Goal: Complete application form

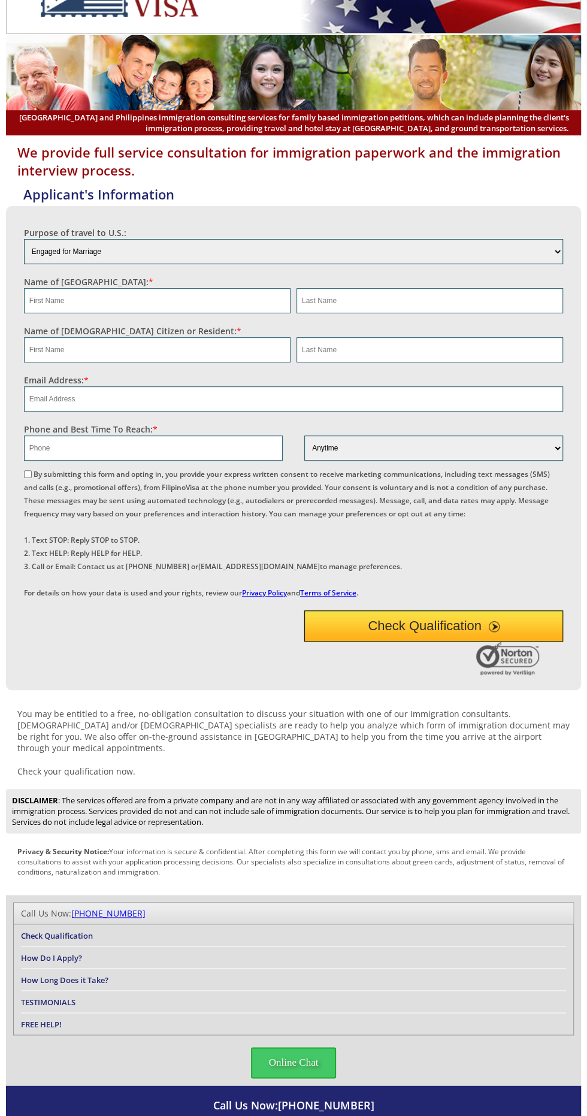
scroll to position [46, 0]
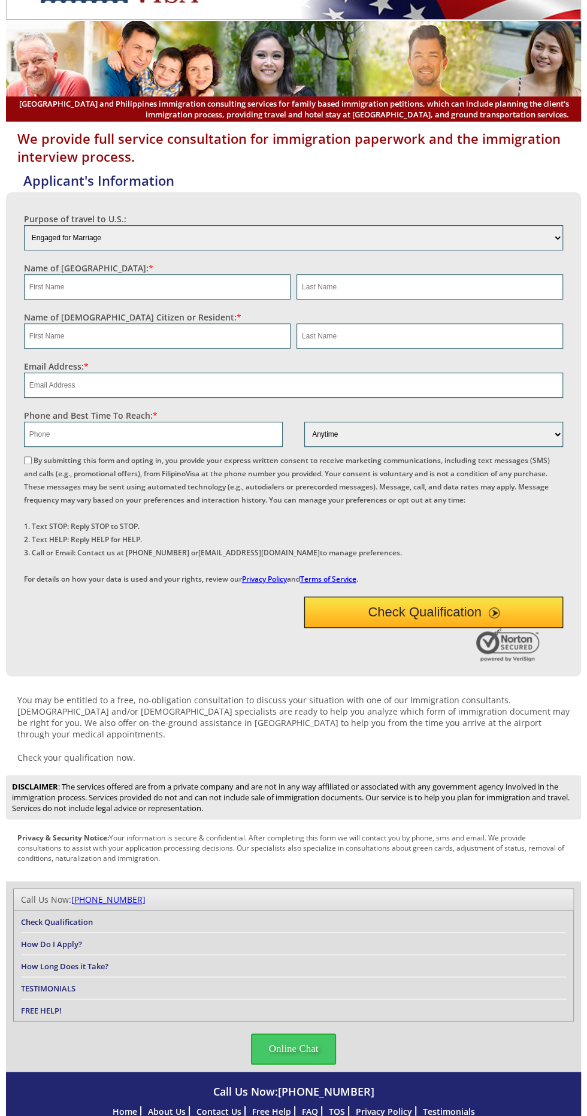
click at [448, 628] on button "Check Qualification" at bounding box center [433, 612] width 259 height 31
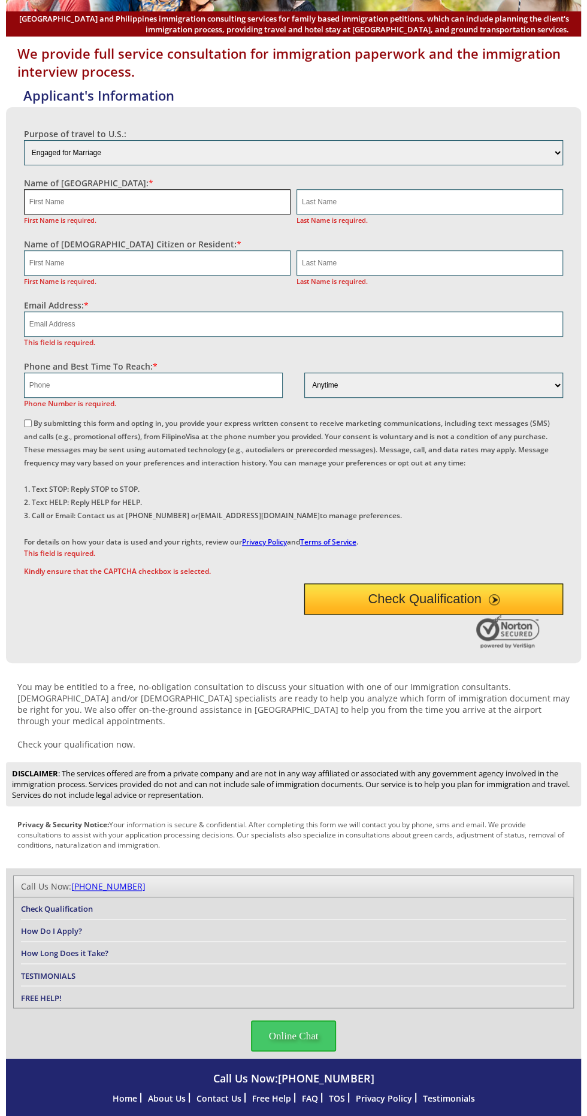
scroll to position [131, 0]
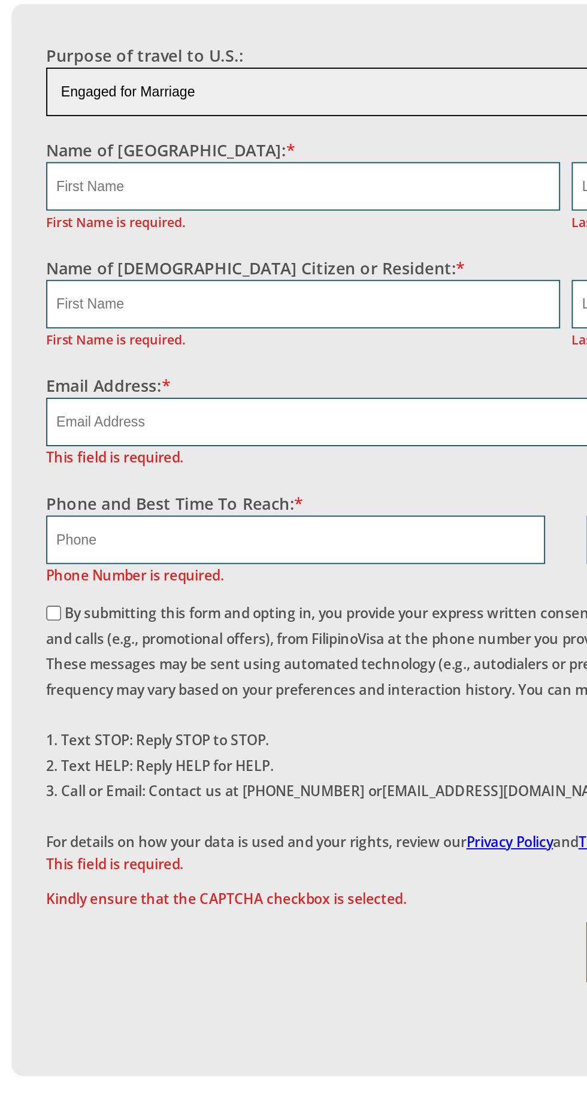
click at [117, 165] on select "Engaged for Marriage Already Married to [DEMOGRAPHIC_DATA] Citizen / Resident F…" at bounding box center [293, 152] width 539 height 25
select select "other"
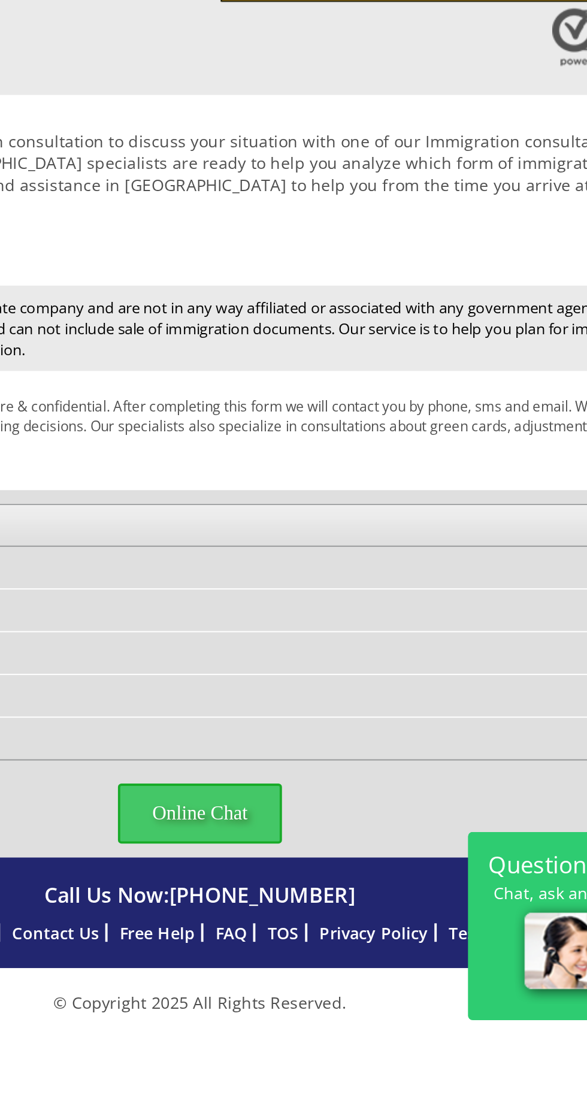
scroll to position [815, 0]
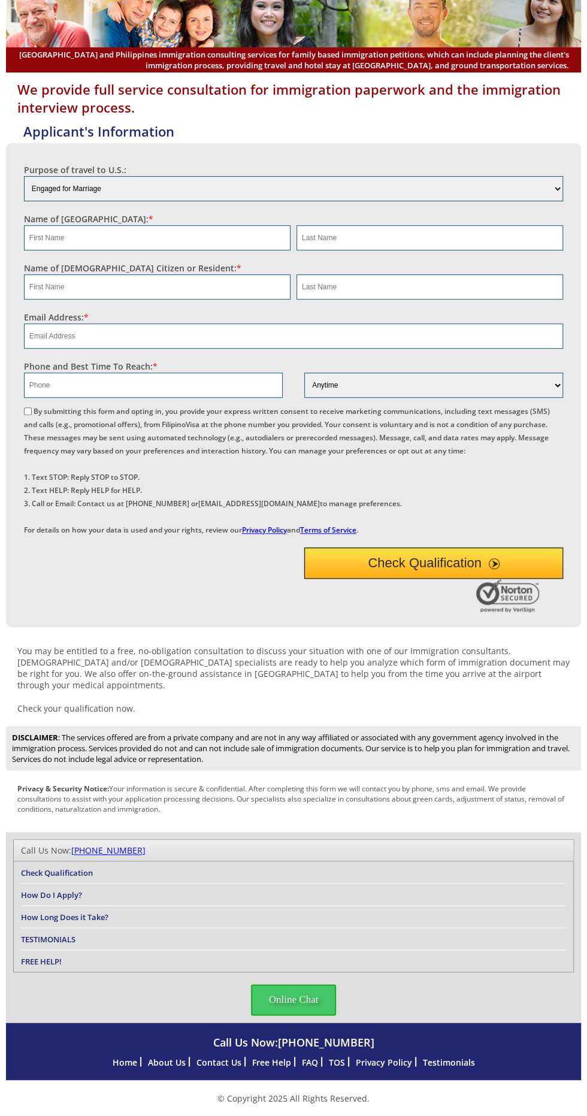
scroll to position [861, 0]
click at [314, 1015] on span "Online Chat" at bounding box center [294, 999] width 86 height 31
